Goal: Task Accomplishment & Management: Manage account settings

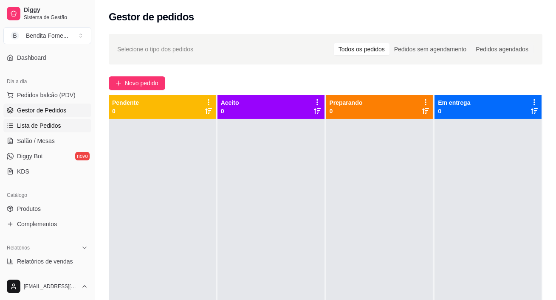
scroll to position [70, 0]
click at [38, 207] on span "Produtos" at bounding box center [29, 208] width 24 height 8
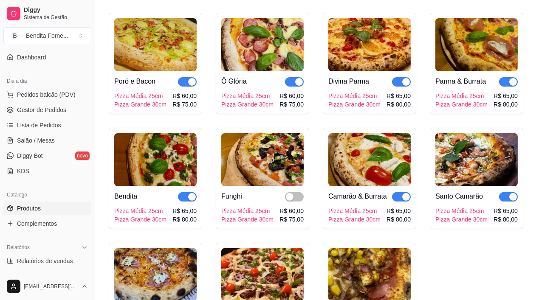
scroll to position [601, 0]
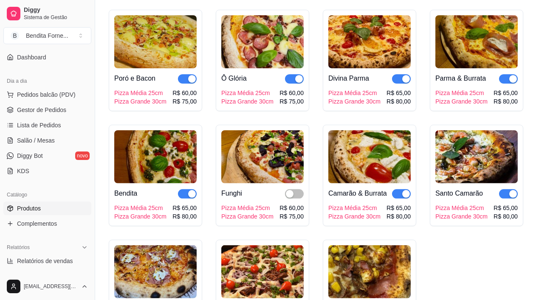
click at [257, 258] on img at bounding box center [262, 271] width 82 height 53
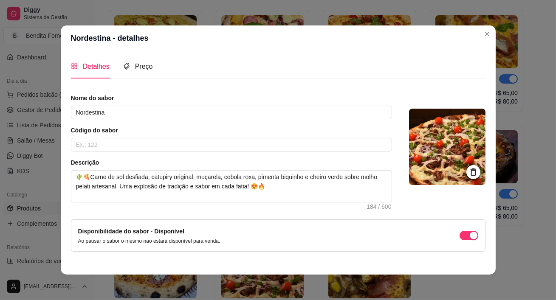
click at [474, 172] on icon at bounding box center [473, 172] width 10 height 10
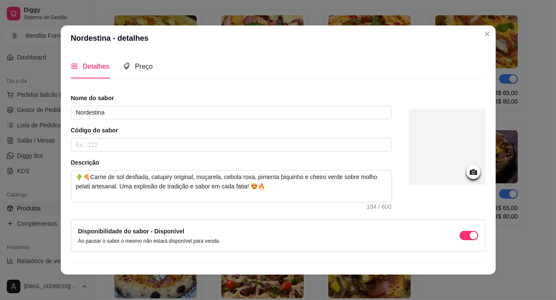
click at [474, 172] on icon at bounding box center [473, 172] width 10 height 10
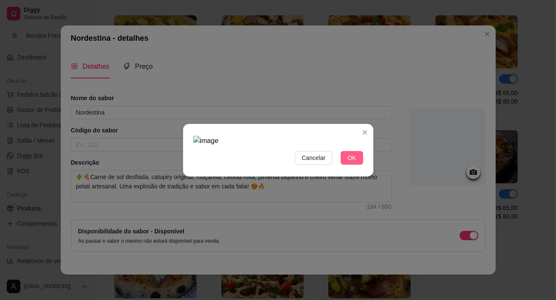
click at [354, 161] on span "OK" at bounding box center [351, 157] width 8 height 9
click at [312, 159] on span "Cancelar" at bounding box center [313, 157] width 24 height 9
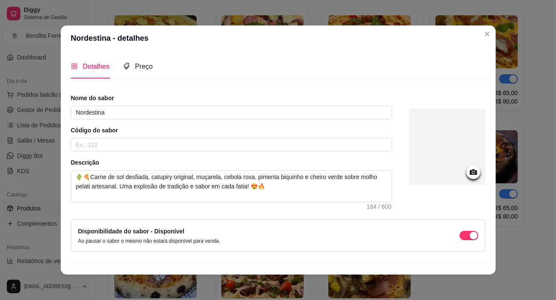
click at [474, 173] on icon at bounding box center [473, 172] width 10 height 10
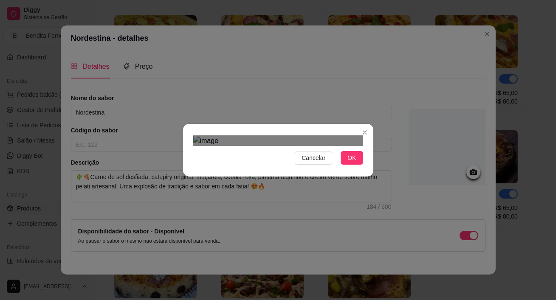
click at [258, 176] on div "Use the arrow keys to move the crop selection area" at bounding box center [269, 252] width 153 height 153
click at [391, 242] on div "Cancelar OK" at bounding box center [278, 150] width 556 height 300
click at [353, 202] on div "Use the arrow keys to move the crop selection area" at bounding box center [278, 275] width 170 height 170
click at [354, 163] on span "OK" at bounding box center [351, 157] width 8 height 9
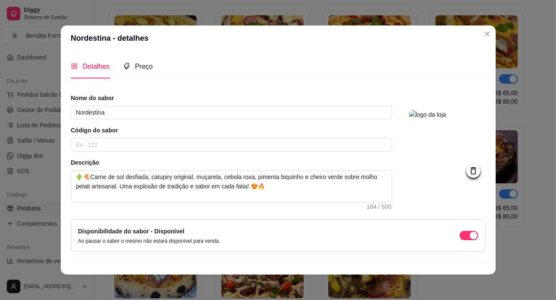
scroll to position [17, 0]
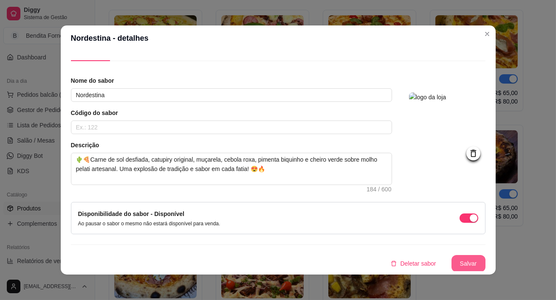
click at [461, 262] on button "Salvar" at bounding box center [468, 263] width 34 height 17
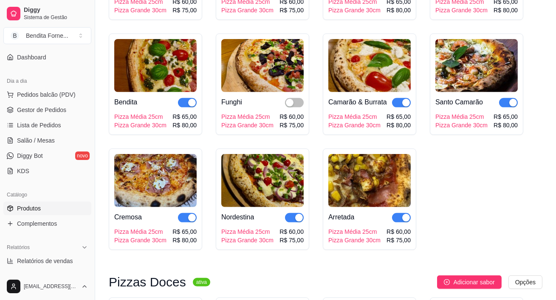
scroll to position [699, 0]
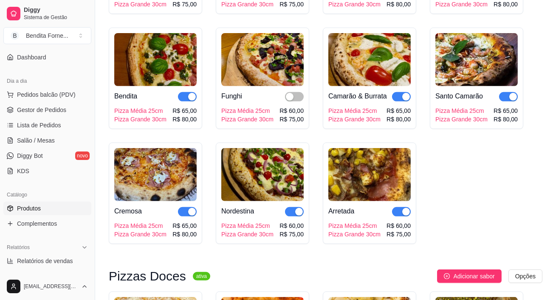
click at [355, 168] on img at bounding box center [369, 174] width 82 height 53
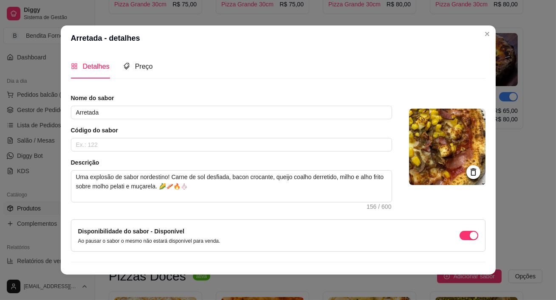
click at [475, 170] on icon at bounding box center [473, 172] width 10 height 10
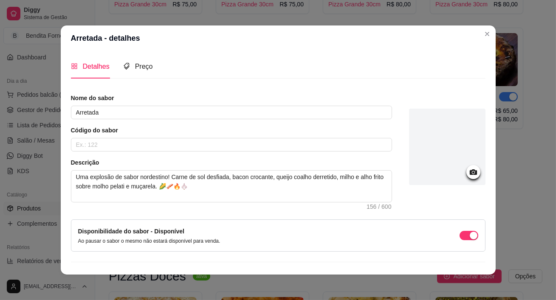
click at [475, 170] on icon at bounding box center [472, 172] width 7 height 6
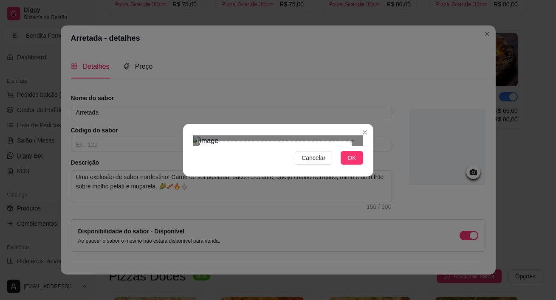
click at [236, 141] on div "Use the arrow keys to move the crop selection area" at bounding box center [275, 217] width 153 height 153
click at [381, 244] on div "Cancelar OK" at bounding box center [278, 150] width 556 height 300
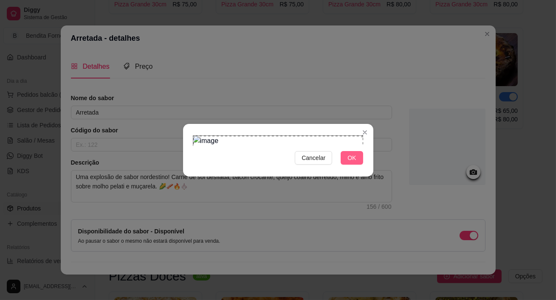
click at [358, 165] on button "OK" at bounding box center [351, 158] width 22 height 14
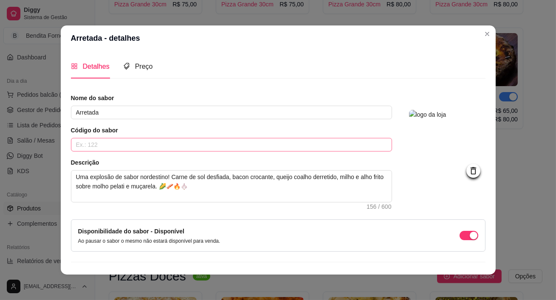
scroll to position [17, 0]
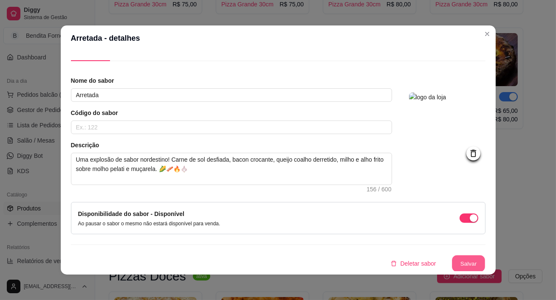
click at [461, 263] on button "Salvar" at bounding box center [468, 264] width 33 height 17
click at [476, 270] on button "Salvar" at bounding box center [468, 263] width 34 height 17
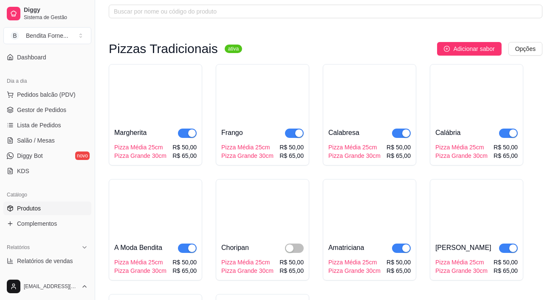
scroll to position [0, 0]
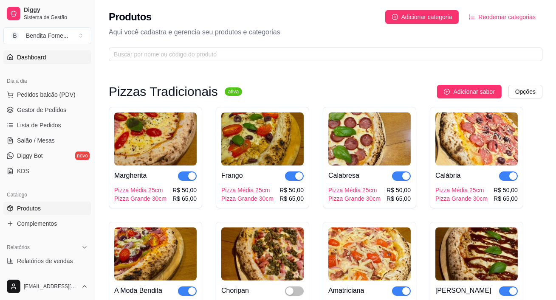
click at [43, 61] on span "Dashboard" at bounding box center [31, 57] width 29 height 8
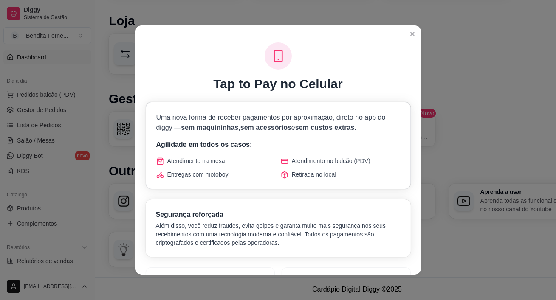
scroll to position [461, 0]
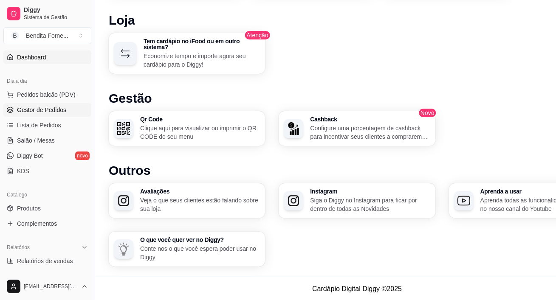
click at [48, 110] on span "Gestor de Pedidos" at bounding box center [41, 110] width 49 height 8
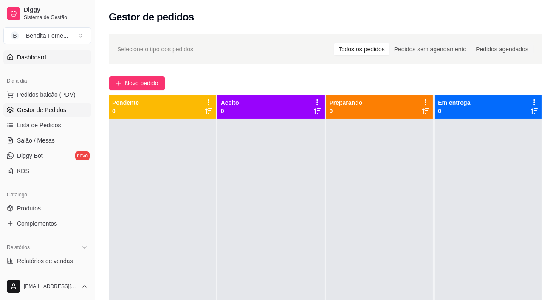
click at [40, 59] on span "Dashboard" at bounding box center [31, 57] width 29 height 8
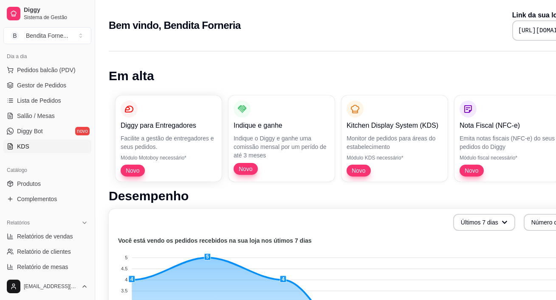
scroll to position [115, 0]
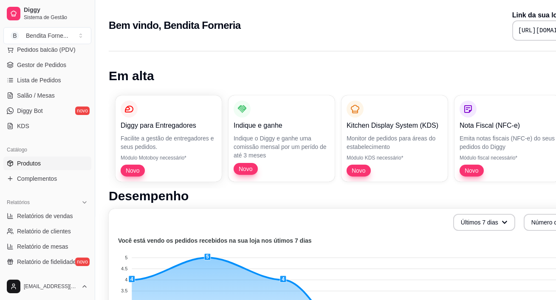
click at [44, 164] on link "Produtos" at bounding box center [47, 164] width 88 height 14
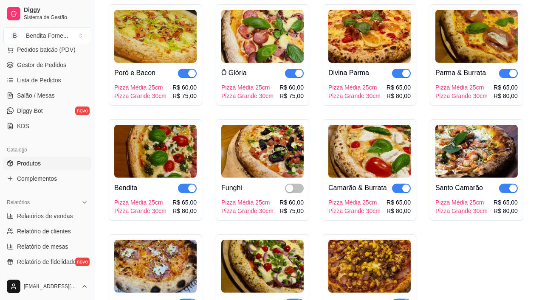
scroll to position [609, 0]
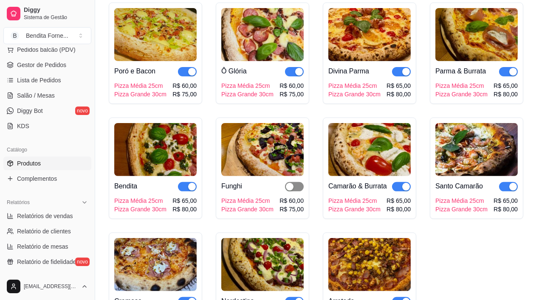
click at [297, 182] on span "button" at bounding box center [294, 186] width 19 height 9
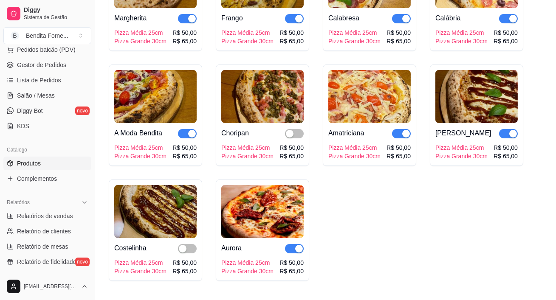
scroll to position [156, 0]
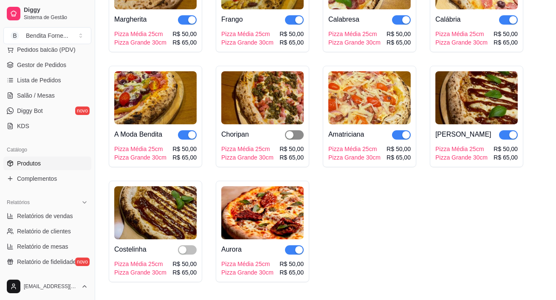
click at [298, 137] on span "button" at bounding box center [294, 134] width 19 height 9
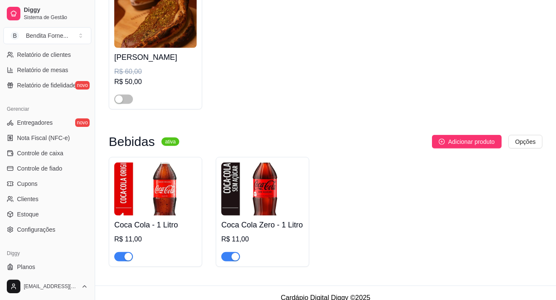
scroll to position [310, 0]
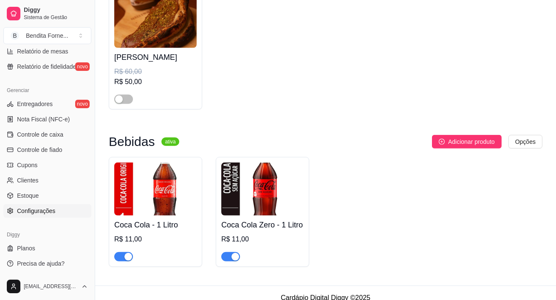
click at [38, 209] on span "Configurações" at bounding box center [36, 211] width 38 height 8
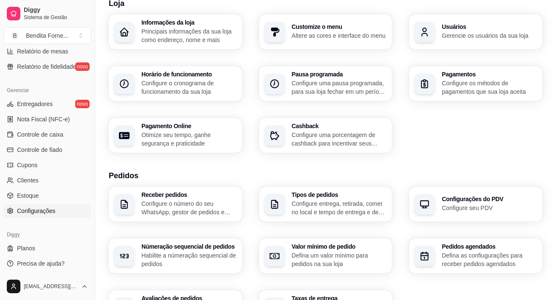
scroll to position [158, 0]
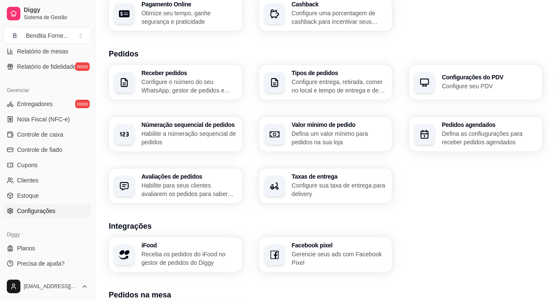
click at [347, 180] on div "Taxas de entrega Configure sua taxa de entrega para delivery" at bounding box center [339, 186] width 95 height 25
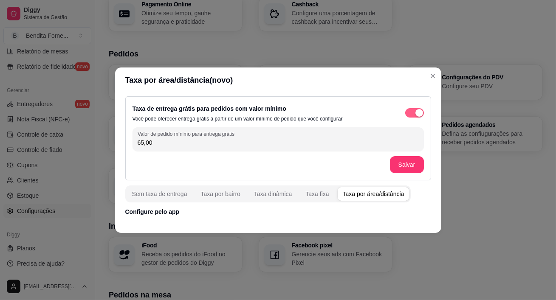
click at [415, 114] on div "button" at bounding box center [419, 113] width 8 height 8
